Goal: Information Seeking & Learning: Learn about a topic

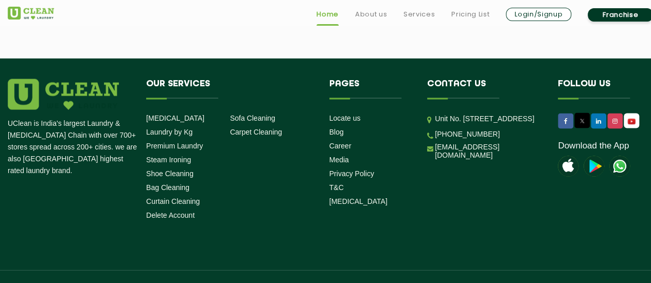
scroll to position [2944, 0]
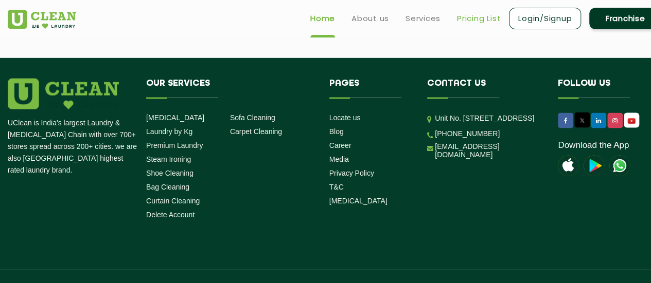
click at [481, 21] on link "Pricing List" at bounding box center [479, 18] width 44 height 12
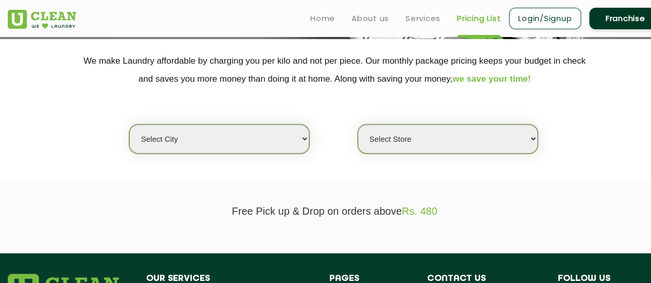
scroll to position [199, 0]
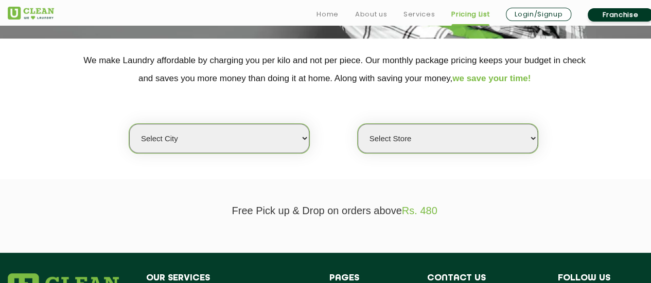
click at [284, 141] on select "Select city [GEOGRAPHIC_DATA] [GEOGRAPHIC_DATA] [GEOGRAPHIC_DATA] [GEOGRAPHIC_D…" at bounding box center [219, 138] width 180 height 29
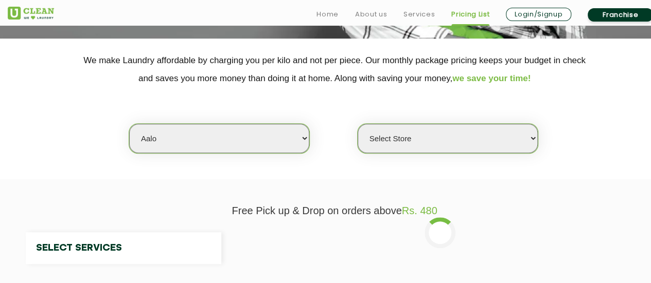
click at [222, 173] on section "We make Laundry affordable by charging you per kilo and not per piece. Our mont…" at bounding box center [325, 109] width 651 height 141
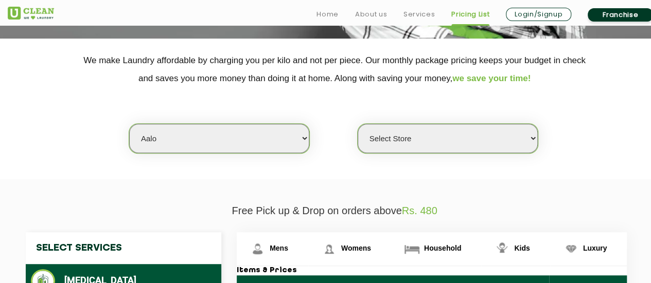
click at [224, 145] on select "Select city [GEOGRAPHIC_DATA] [GEOGRAPHIC_DATA] [GEOGRAPHIC_DATA] [GEOGRAPHIC_D…" at bounding box center [219, 138] width 180 height 29
select select "31"
click at [129, 124] on select "Select city [GEOGRAPHIC_DATA] [GEOGRAPHIC_DATA] [GEOGRAPHIC_DATA] [GEOGRAPHIC_D…" at bounding box center [219, 138] width 180 height 29
click at [493, 137] on select "Select Store" at bounding box center [448, 138] width 180 height 29
click at [571, 132] on div "Select city [GEOGRAPHIC_DATA] [GEOGRAPHIC_DATA] [GEOGRAPHIC_DATA] [GEOGRAPHIC_D…" at bounding box center [334, 120] width 669 height 66
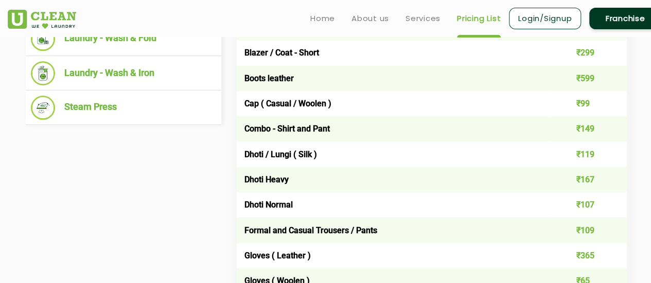
scroll to position [506, 0]
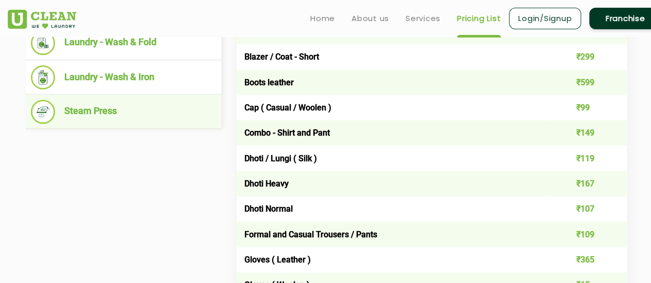
click at [104, 115] on li "Steam Press" at bounding box center [123, 112] width 185 height 24
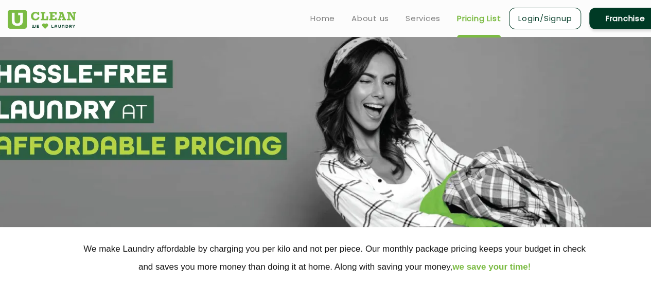
scroll to position [0, 0]
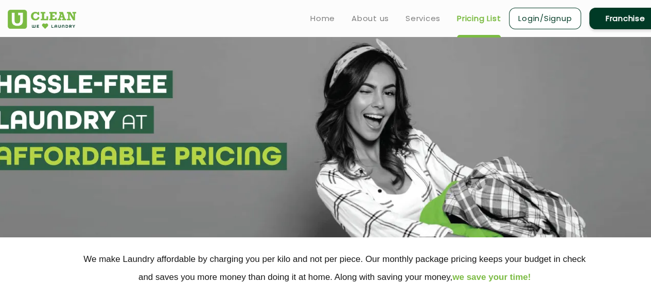
click at [618, 17] on link "Franchise" at bounding box center [625, 19] width 72 height 22
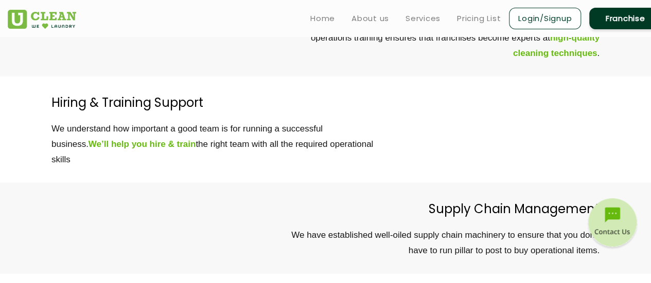
scroll to position [2943, 0]
